Goal: Use online tool/utility: Utilize a website feature to perform a specific function

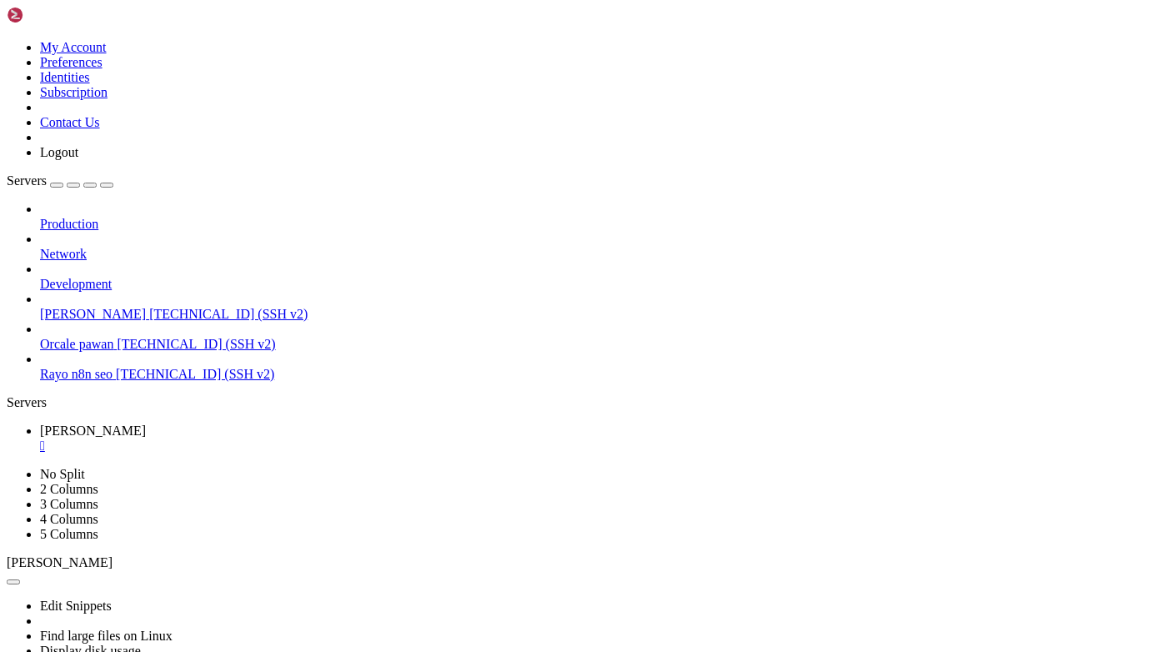
scroll to position [13, 0]
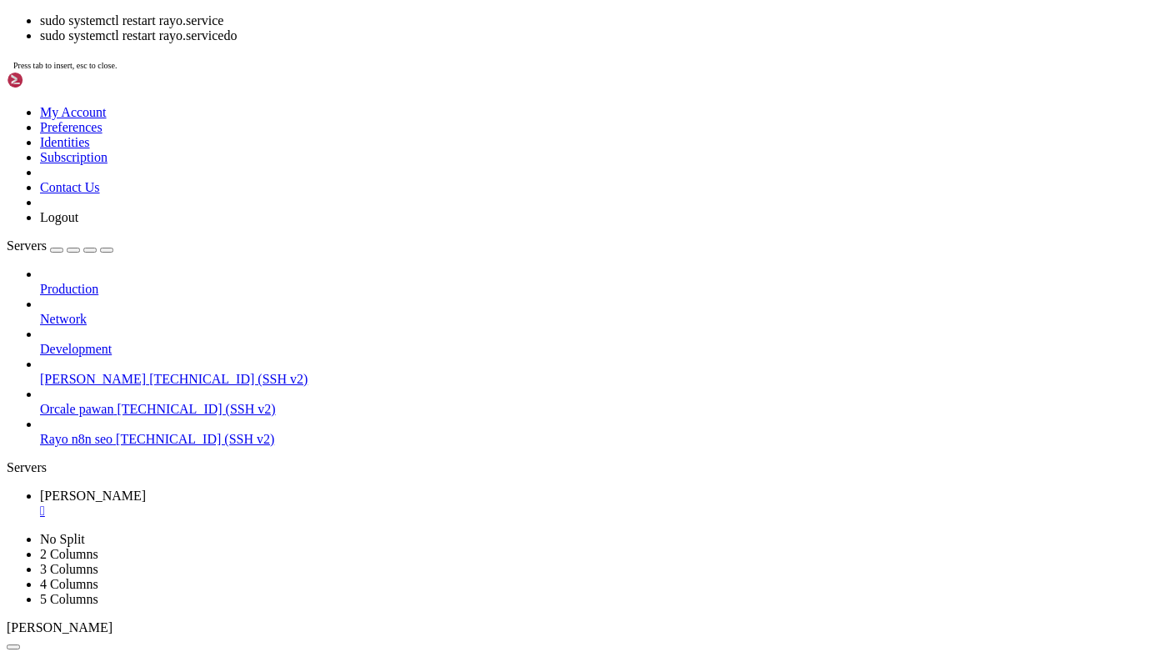
scroll to position [1150, 0]
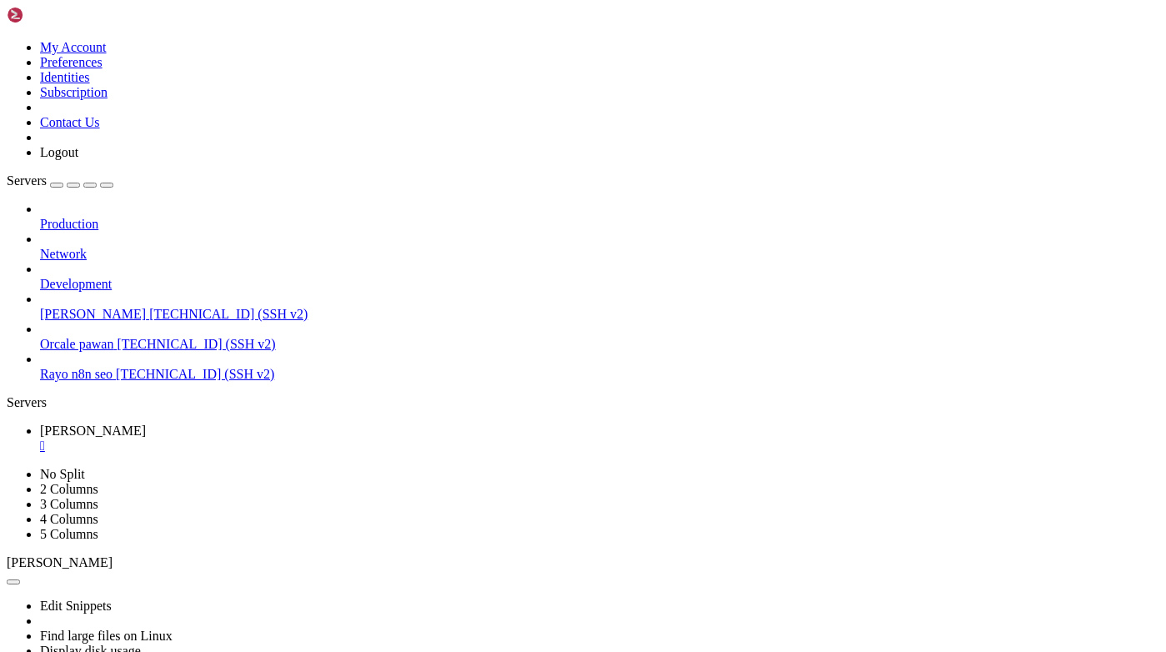
copy x-row "sudo lsof -i :8000"
drag, startPoint x: 464, startPoint y: 1013, endPoint x: 593, endPoint y: 1004, distance: 128.6
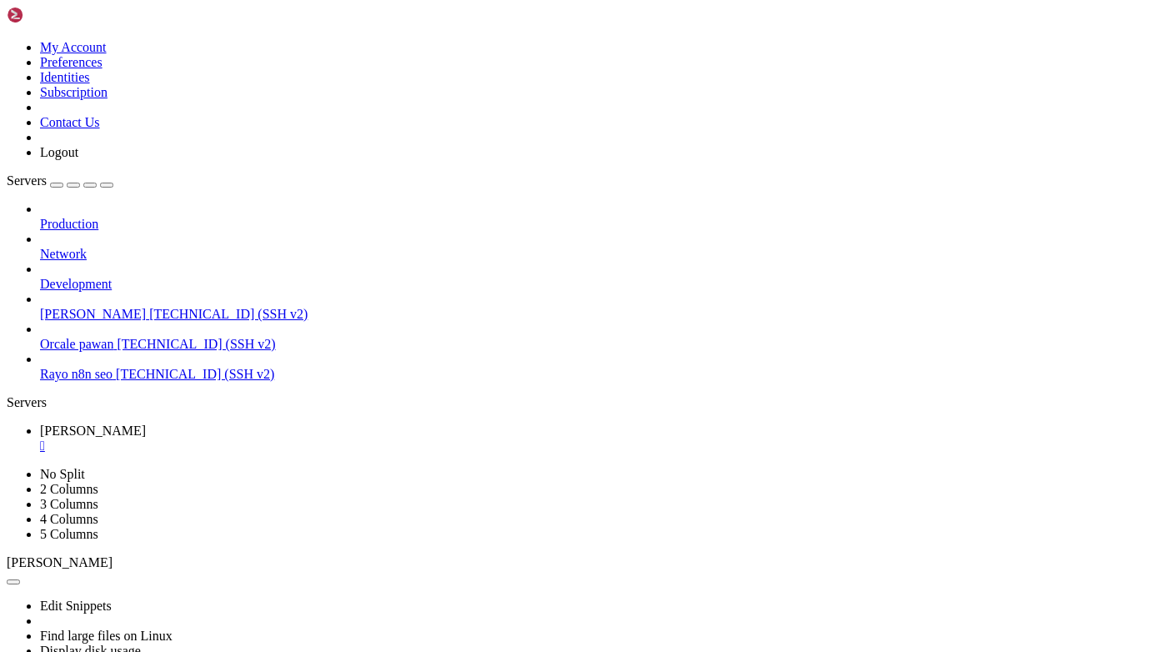
scroll to position [1150, 0]
drag, startPoint x: 15, startPoint y: 1145, endPoint x: 600, endPoint y: 1231, distance: 591.4
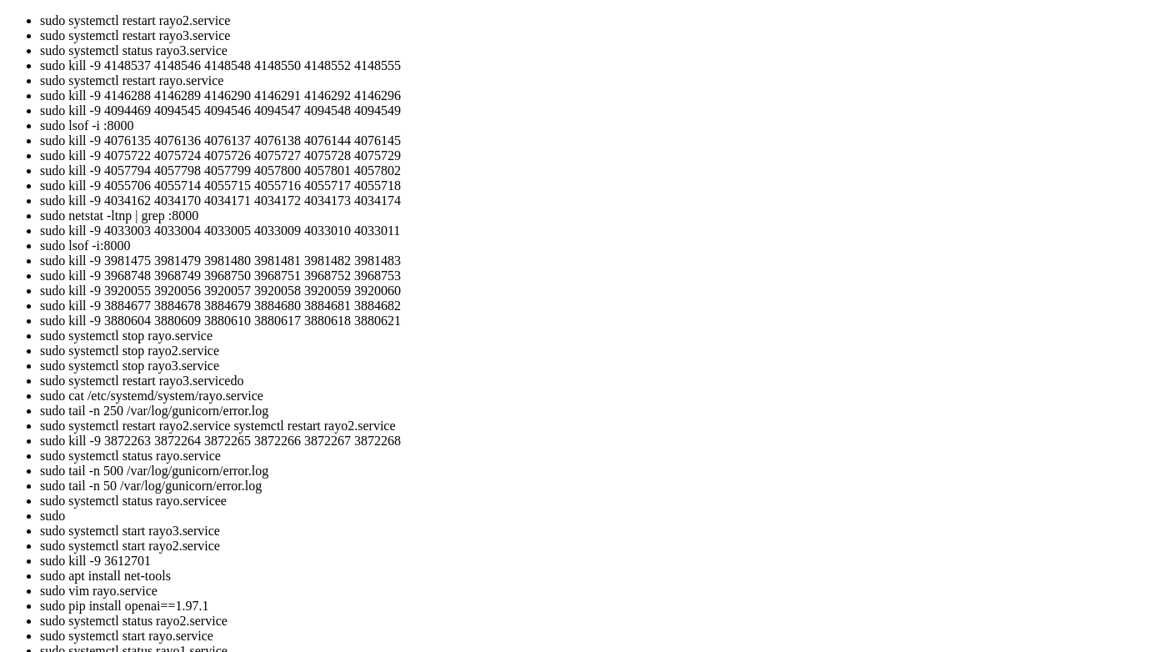
scroll to position [1608, 0]
